Goal: Task Accomplishment & Management: Manage account settings

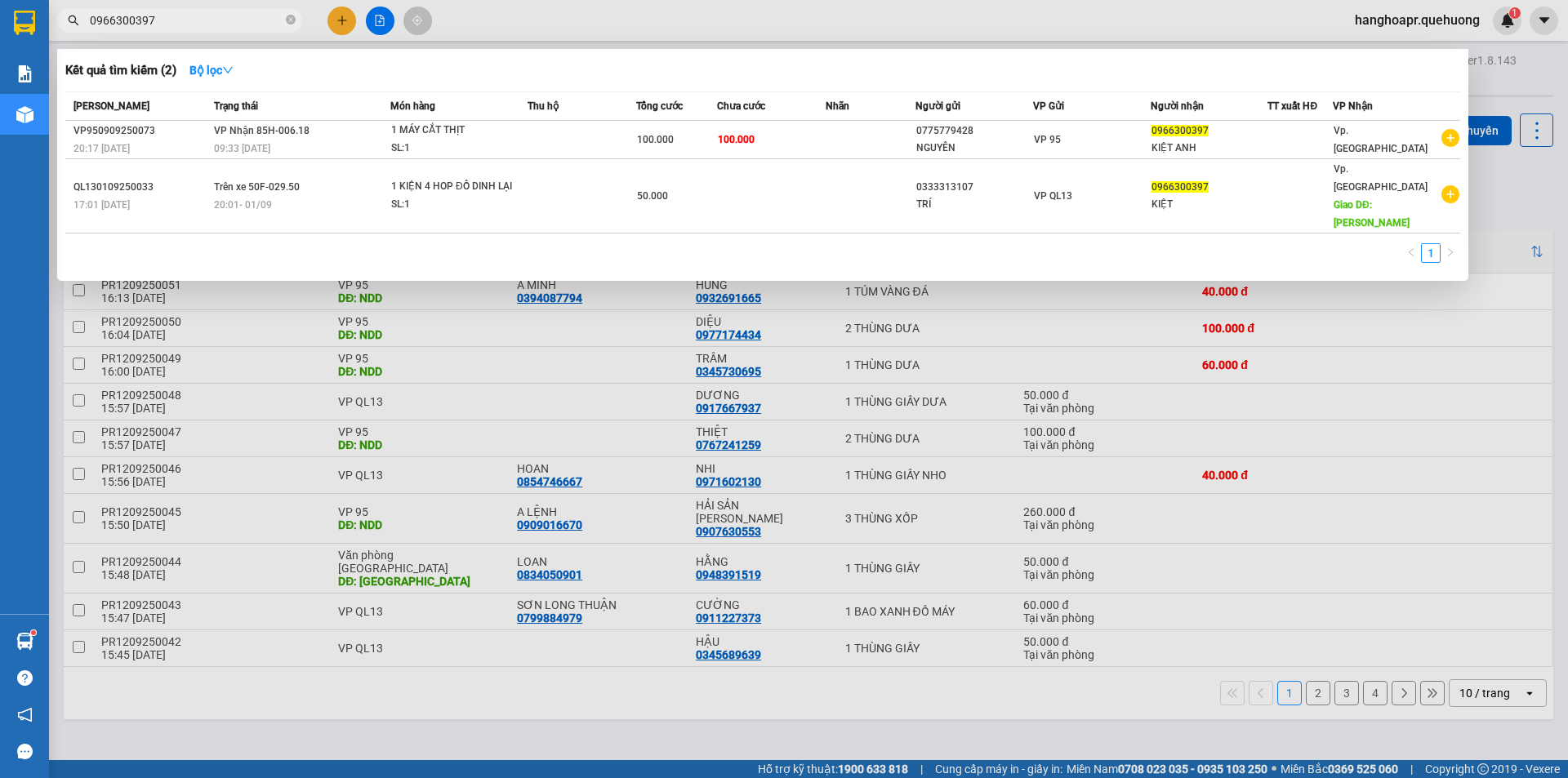
click at [1535, 45] on div at bounding box center [784, 389] width 1568 height 778
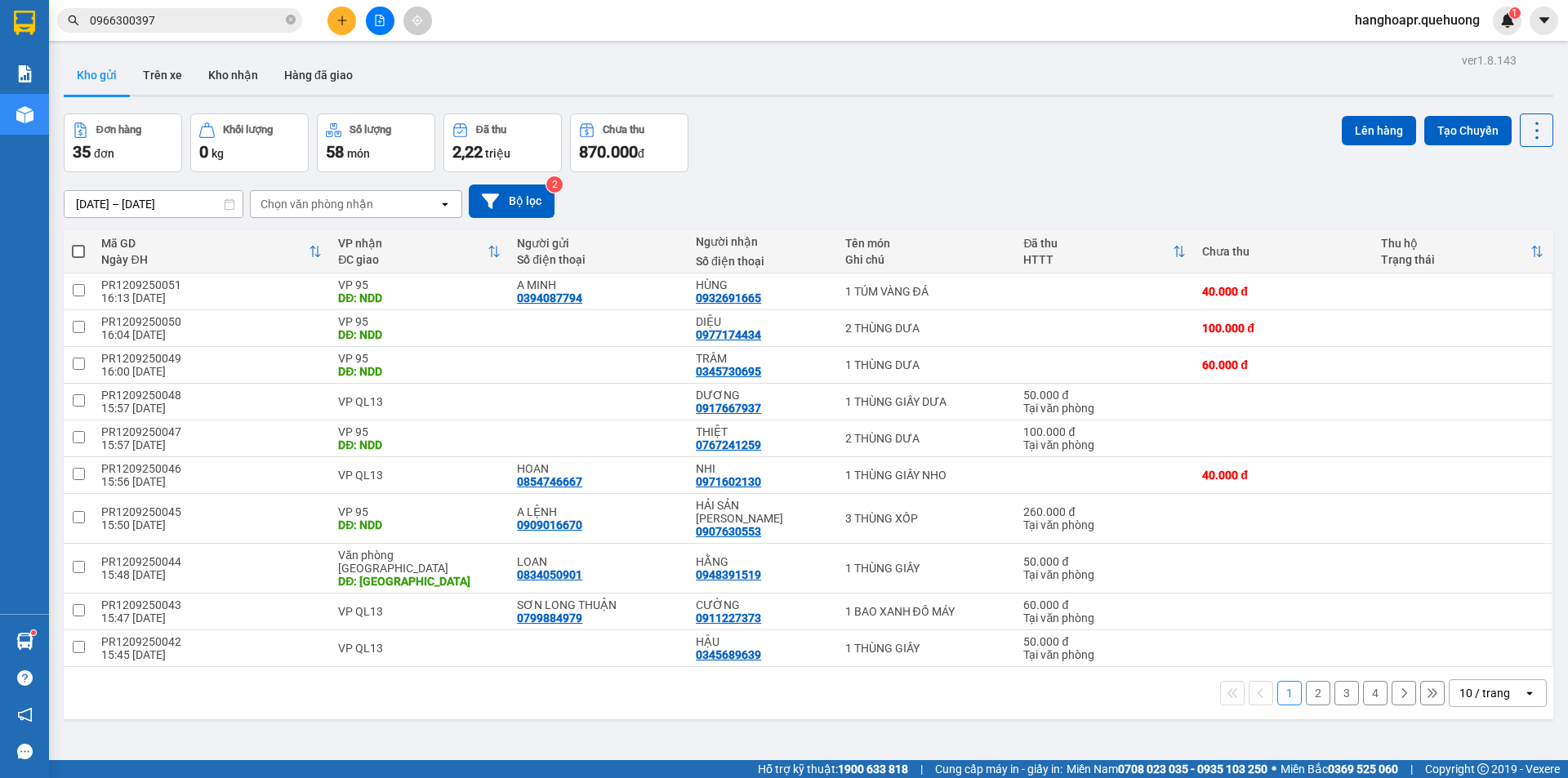
click at [1434, 24] on span "hanghoapr.quehuong" at bounding box center [1417, 20] width 151 height 20
click at [1411, 49] on span "Đăng xuất" at bounding box center [1424, 50] width 118 height 18
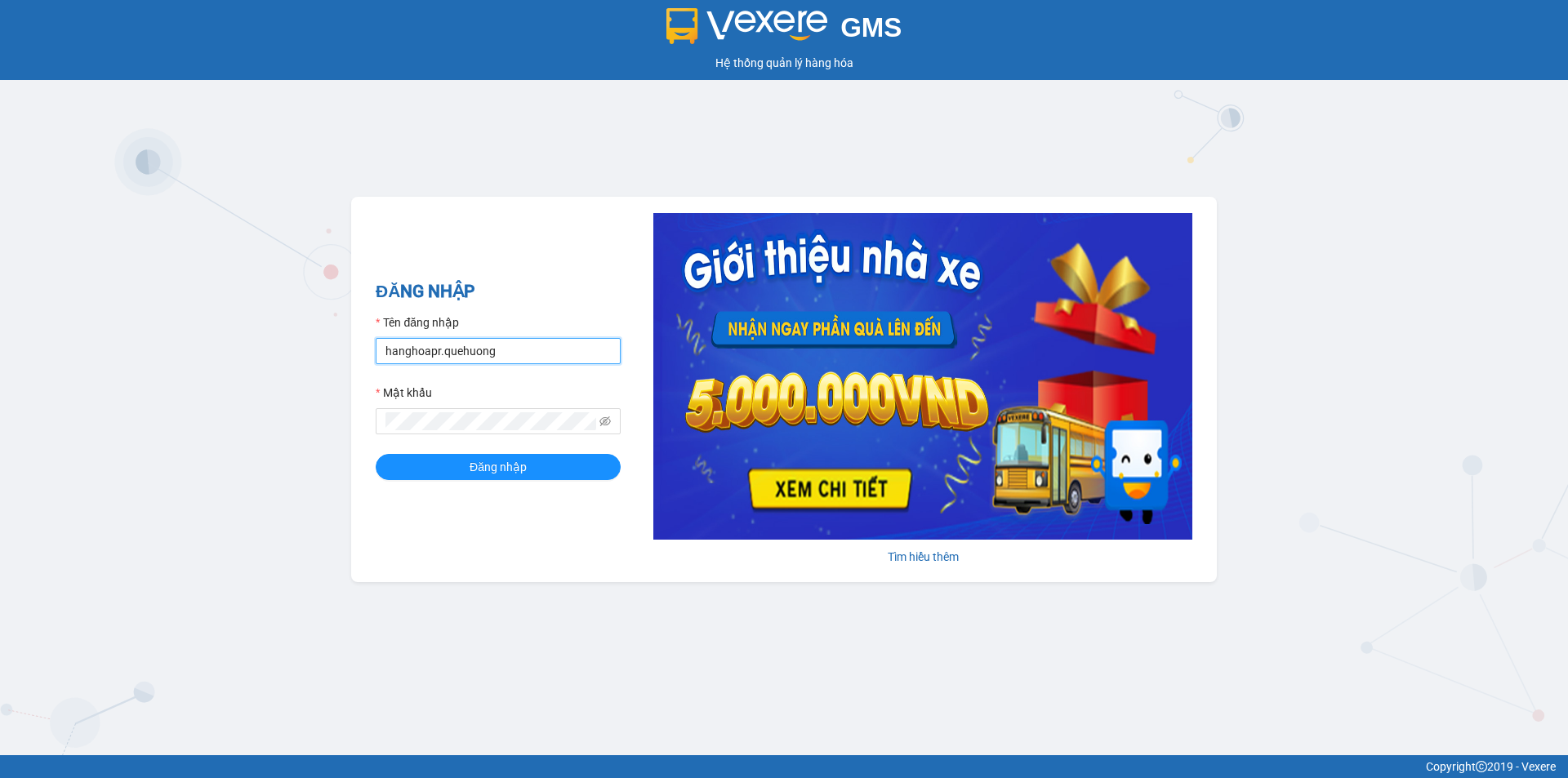
click at [475, 345] on input "hanghoapr.quehuong" at bounding box center [498, 351] width 245 height 26
type input "hoadukhanh.quehuong"
click at [511, 465] on span "Đăng nhập" at bounding box center [498, 466] width 57 height 18
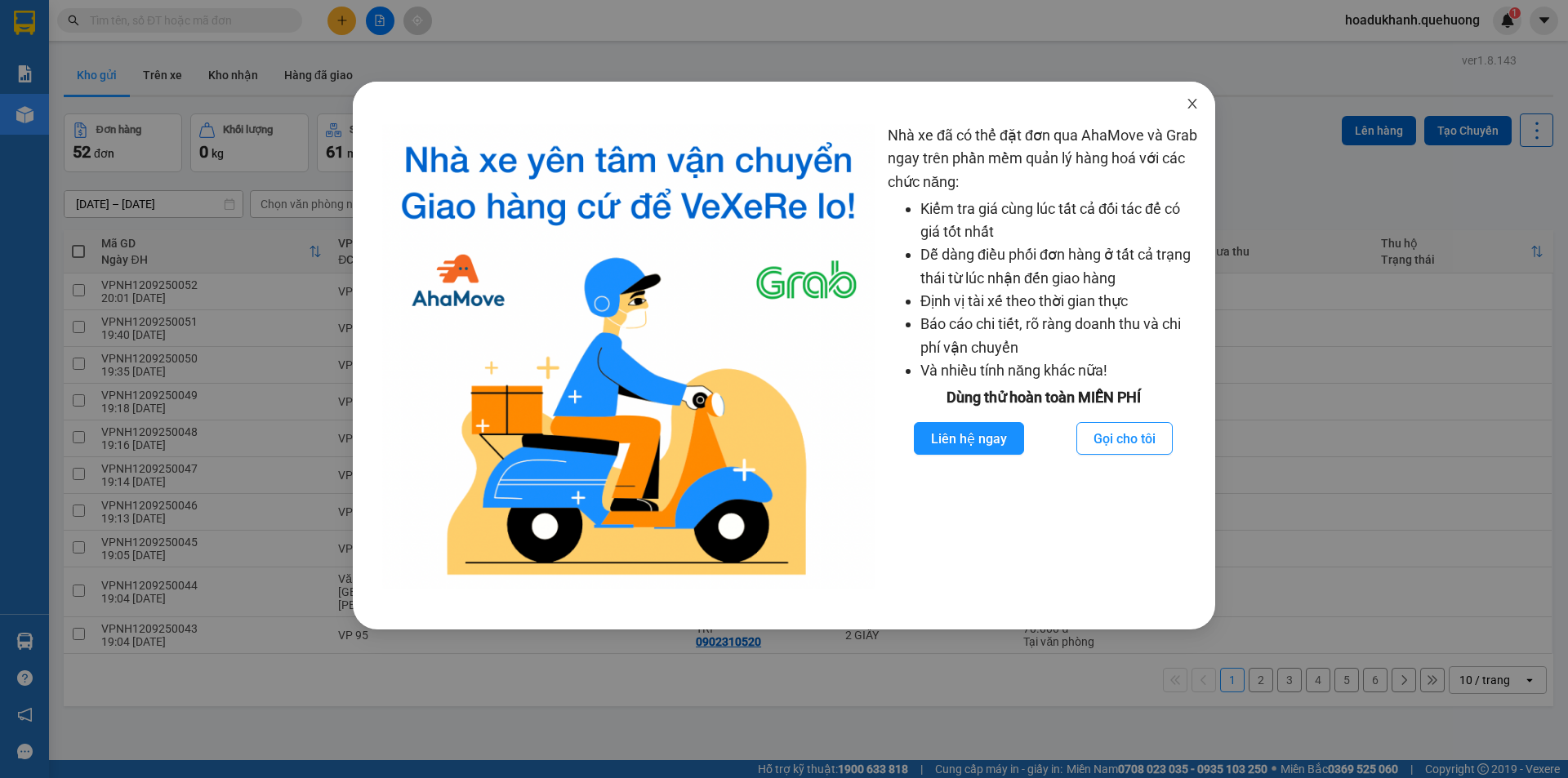
click at [1192, 107] on icon "close" at bounding box center [1192, 103] width 13 height 13
